Goal: Navigation & Orientation: Go to known website

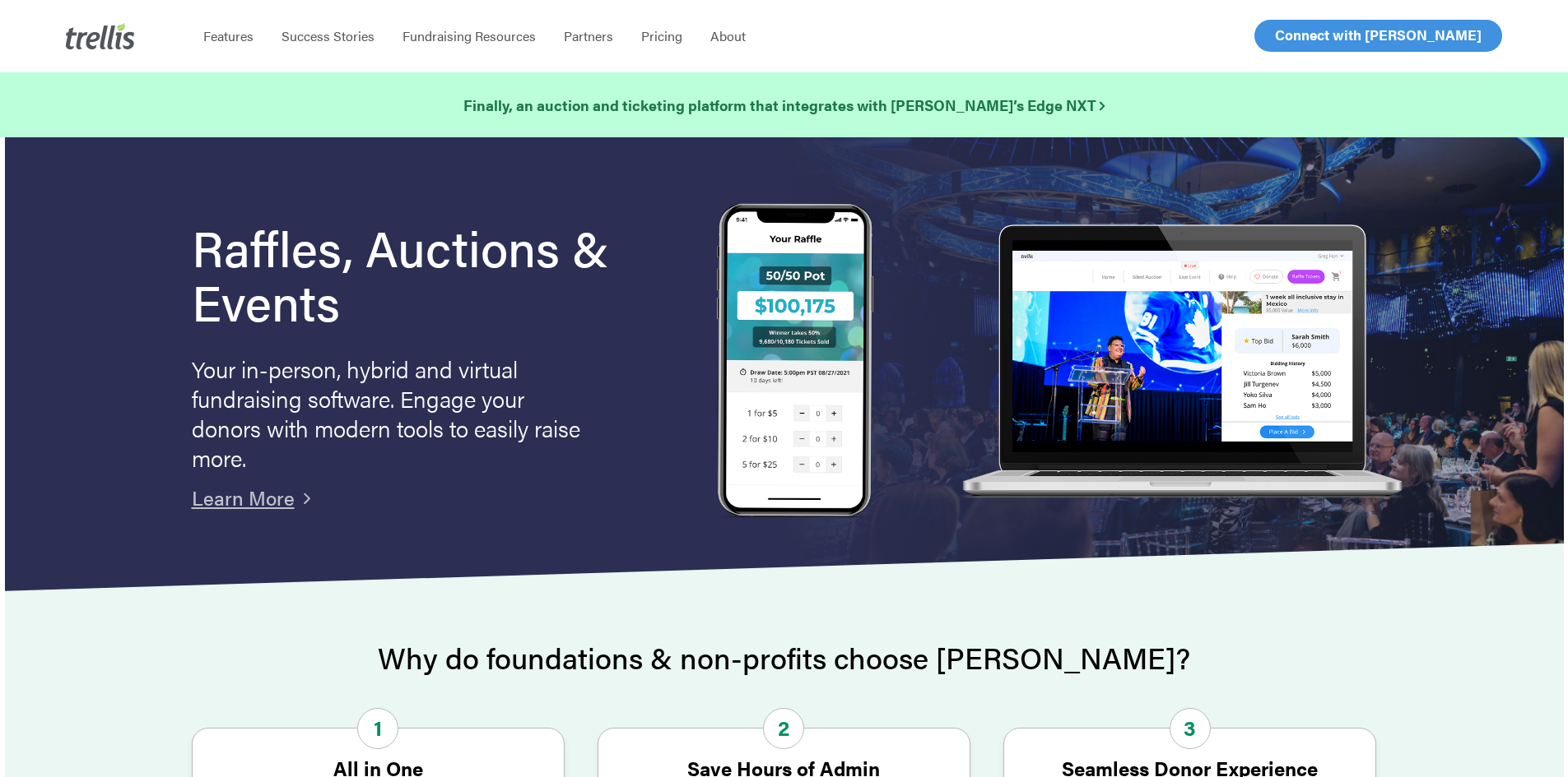
click at [1277, 34] on span "Log In" at bounding box center [1293, 36] width 39 height 20
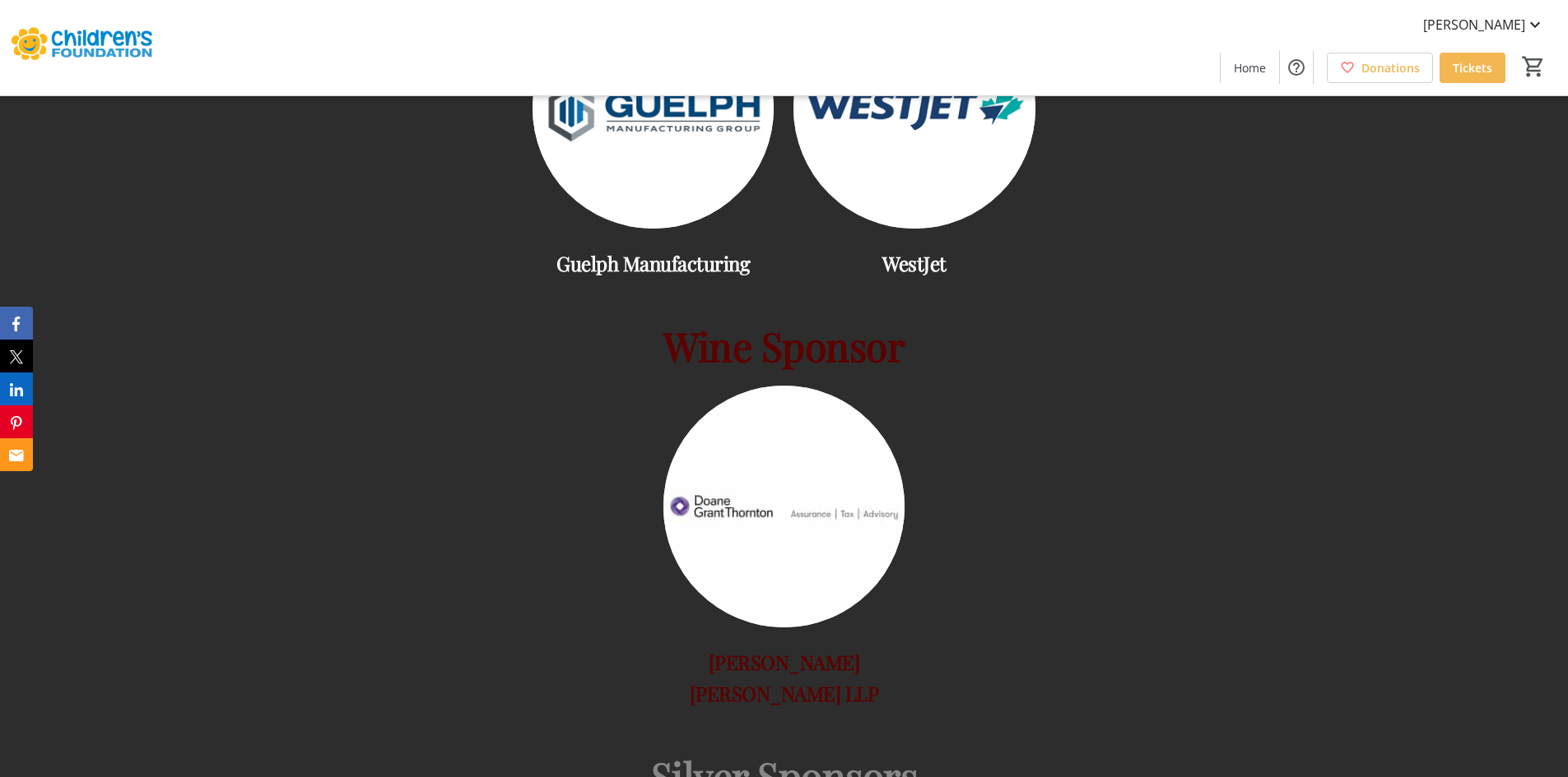
scroll to position [2221, 0]
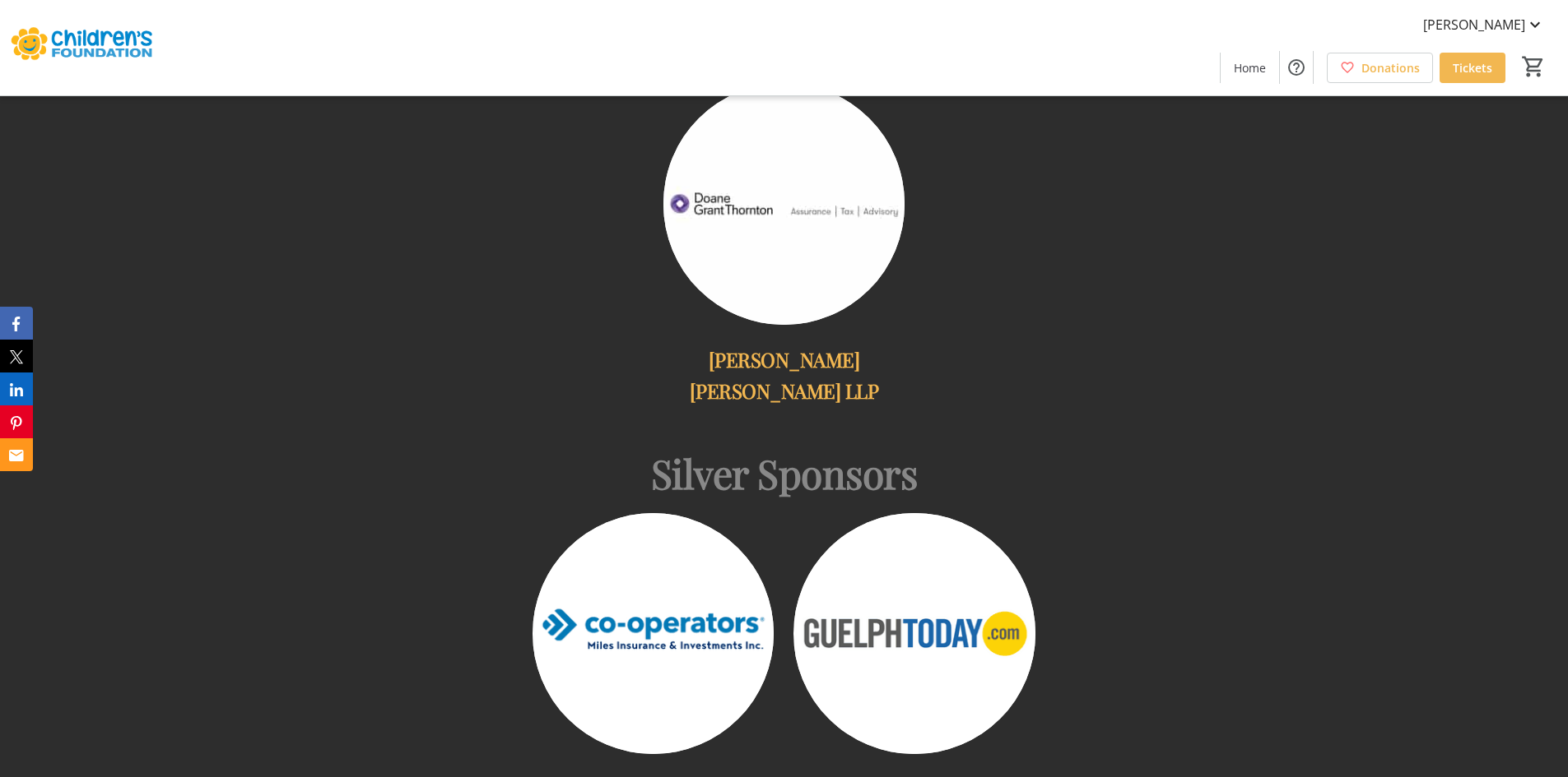
scroll to position [2367, 0]
